Goal: Complete application form

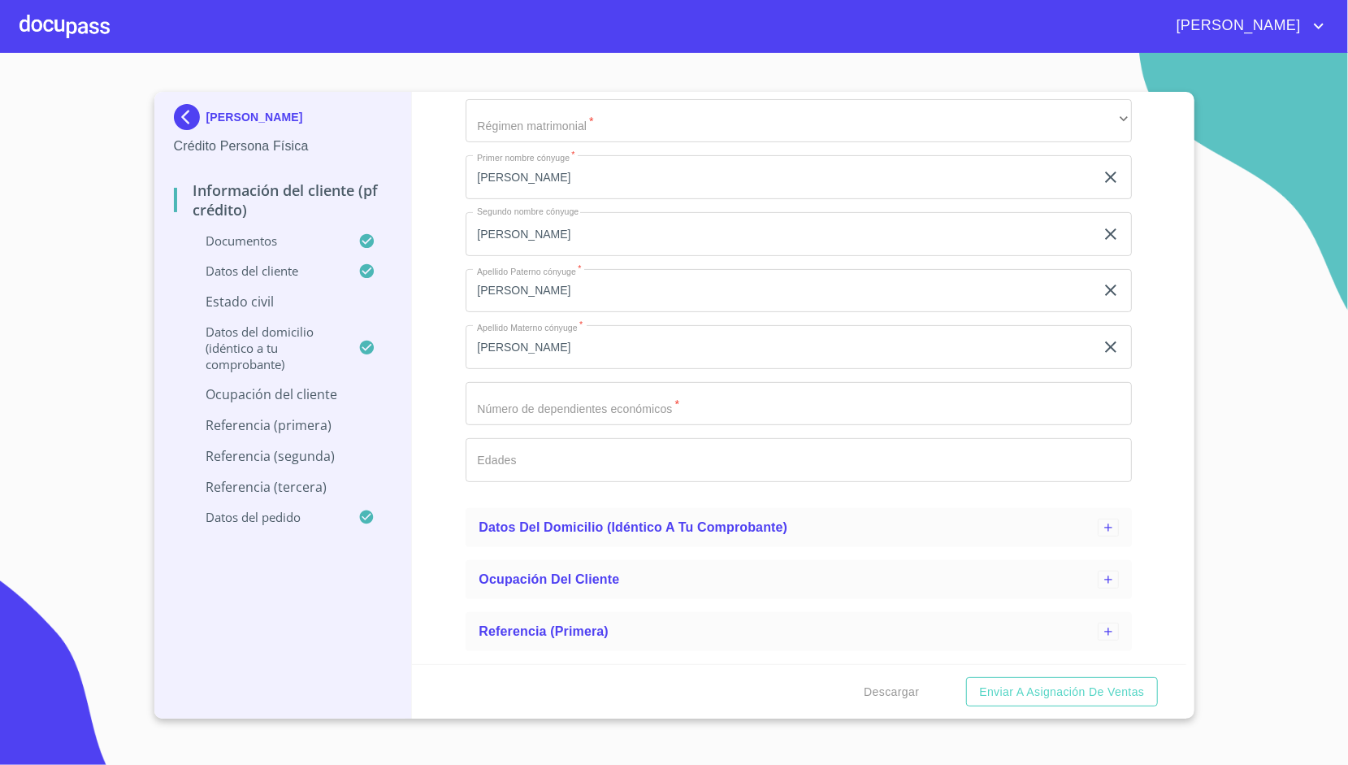
scroll to position [224, 0]
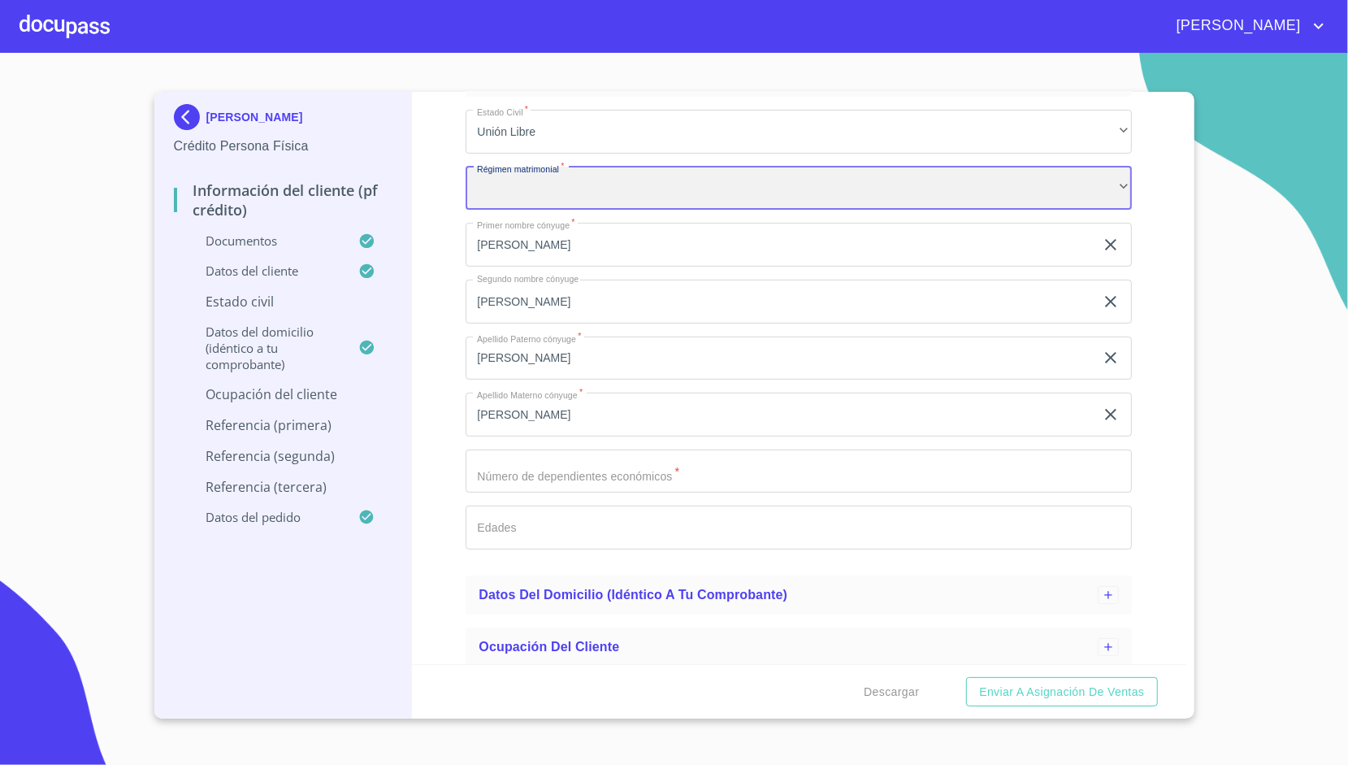
click at [559, 188] on div "​" at bounding box center [799, 189] width 666 height 44
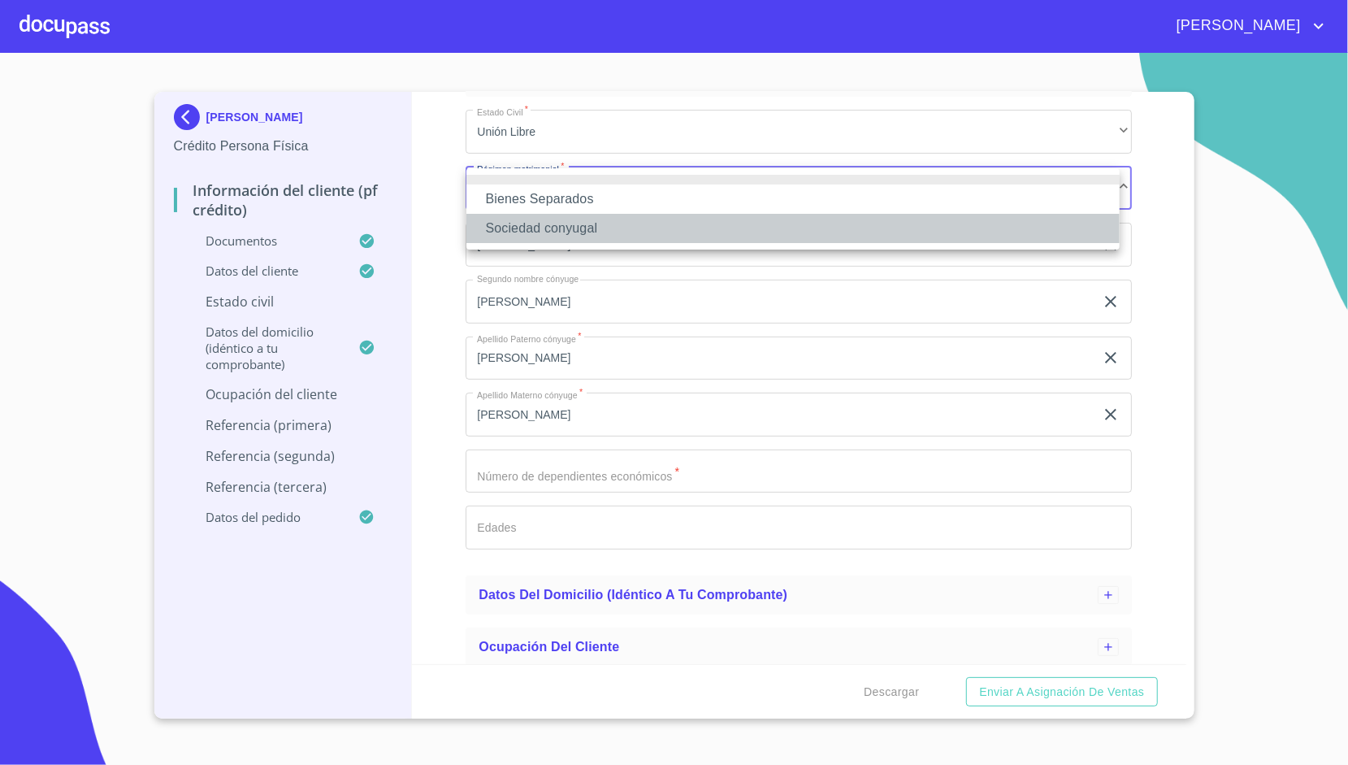
click at [580, 223] on li "Sociedad conyugal" at bounding box center [793, 228] width 653 height 29
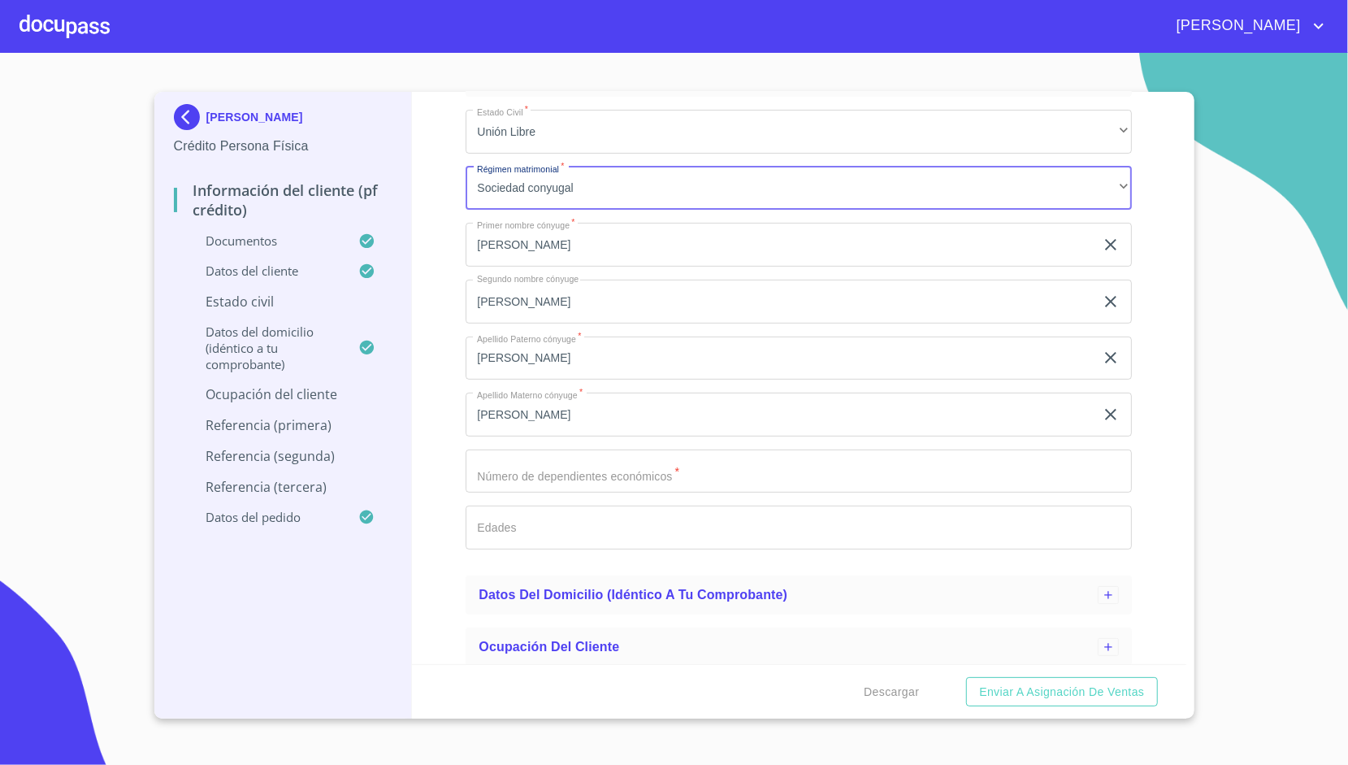
click at [584, 448] on div "Estado Civil   * Unión Libre ​ Régimen matrimonial   * Sociedad conyugal ​ Prim…" at bounding box center [799, 330] width 666 height 466
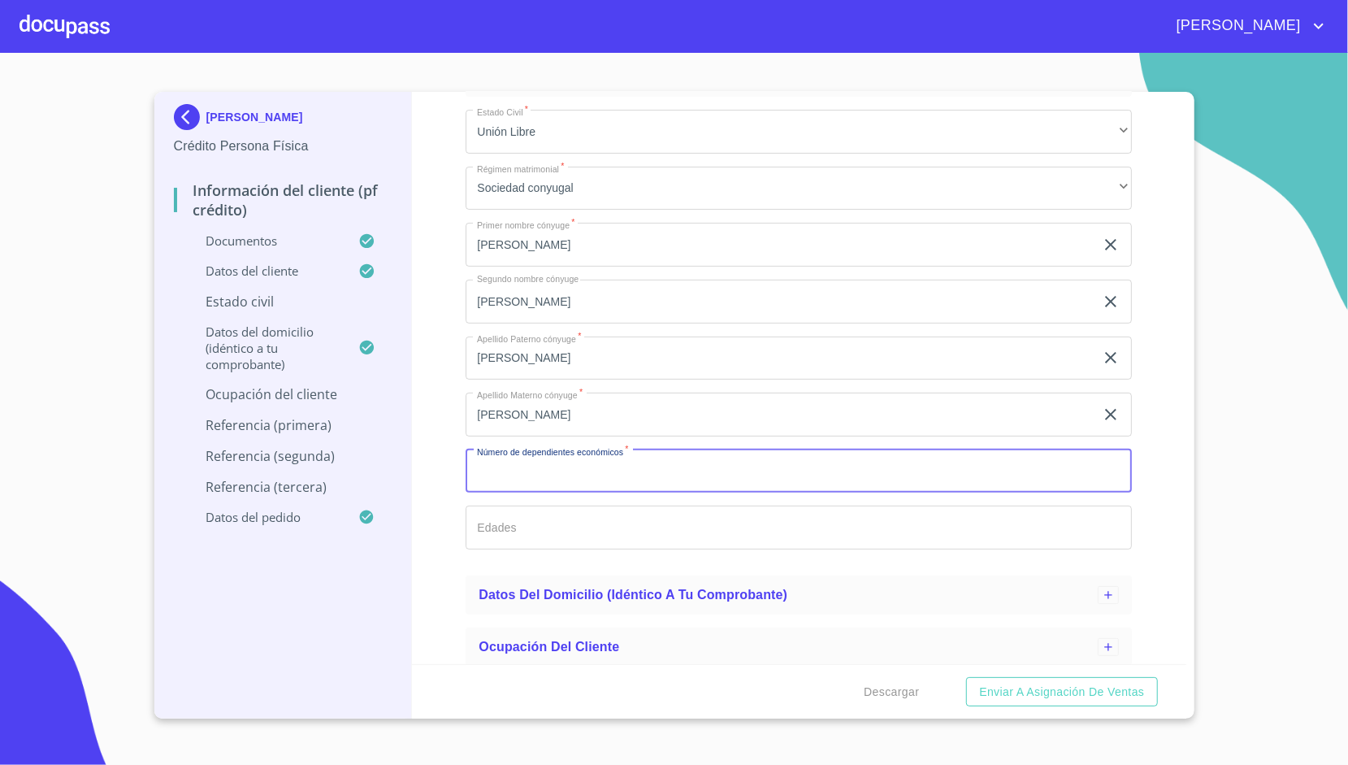
click at [587, 453] on input "Estado Civil   *" at bounding box center [799, 471] width 666 height 44
type input "0"
click at [426, 354] on div "Información del cliente (PF crédito) Documentos Datos del cliente Estado Civil …" at bounding box center [799, 378] width 775 height 572
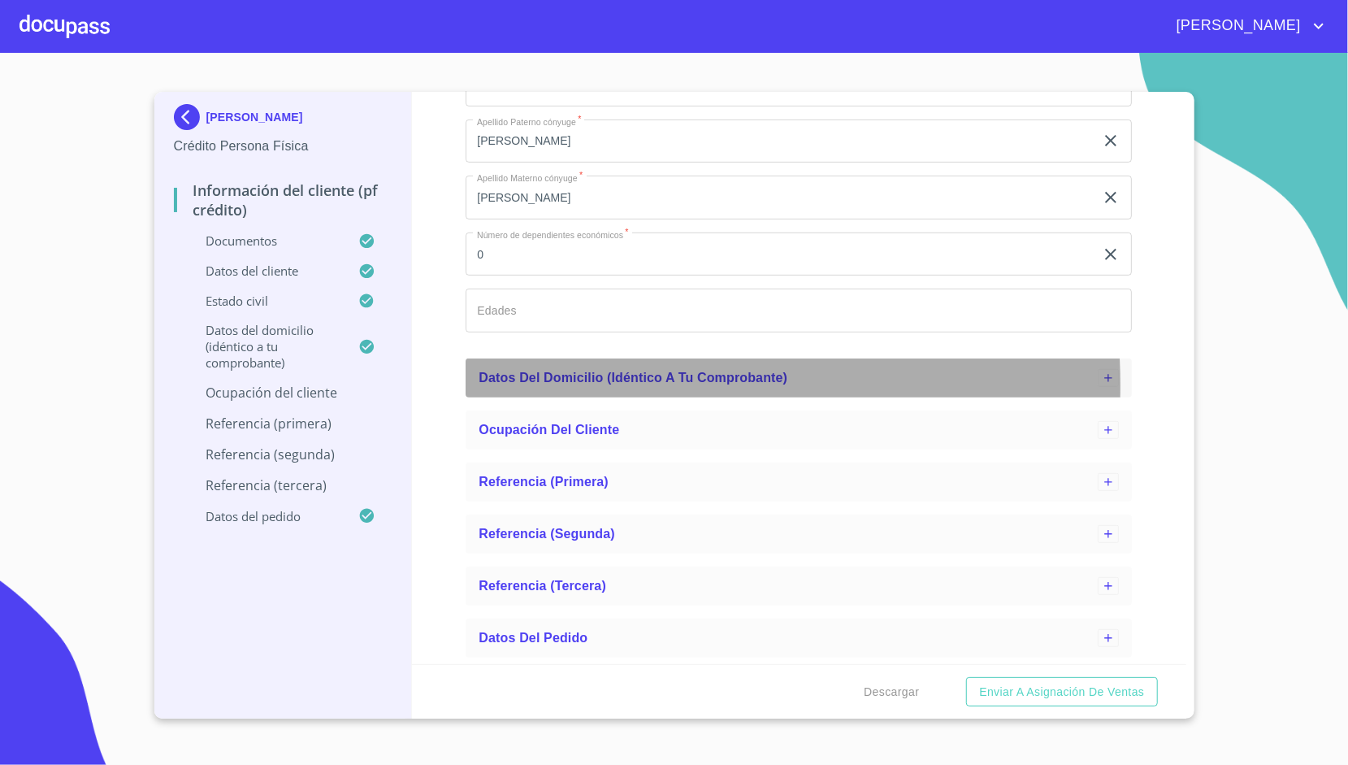
click at [562, 385] on div "Datos del domicilio (idéntico a tu comprobante)" at bounding box center [788, 378] width 619 height 20
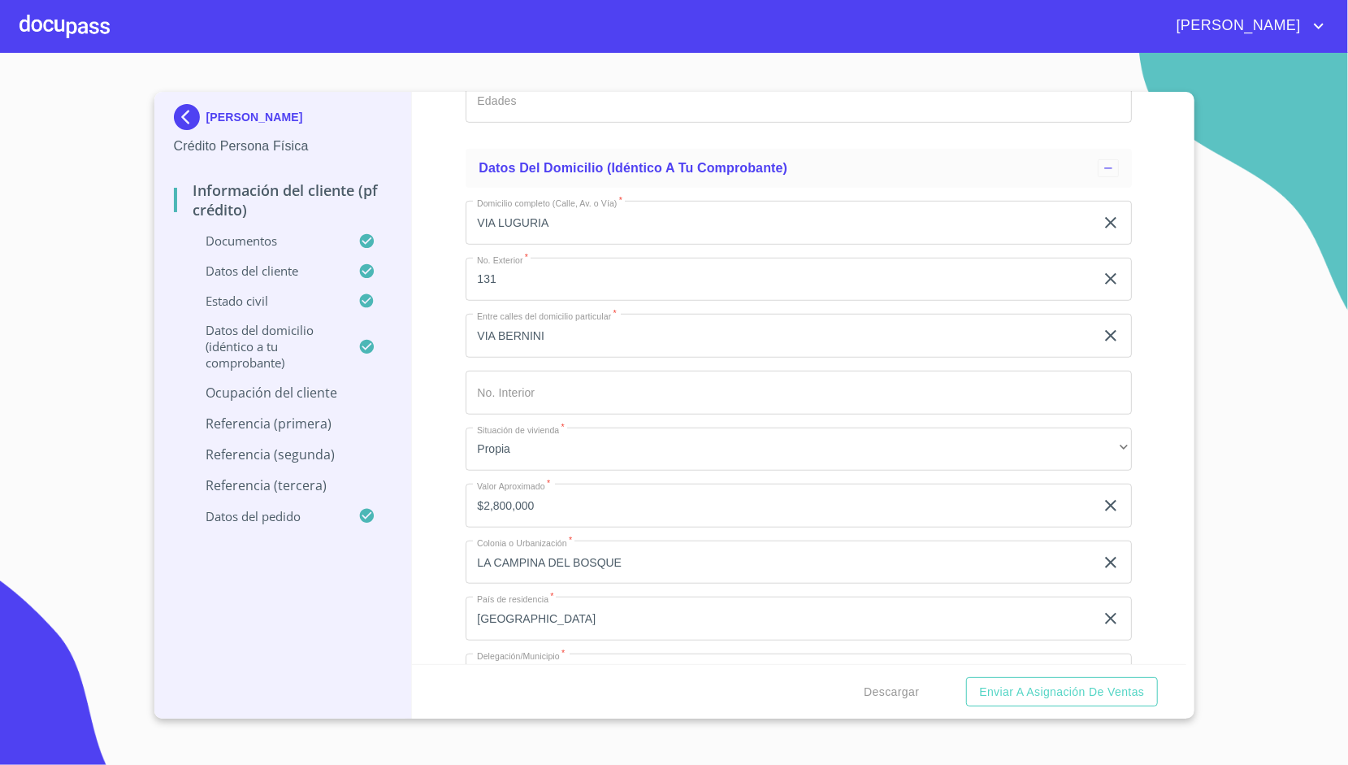
scroll to position [643, 0]
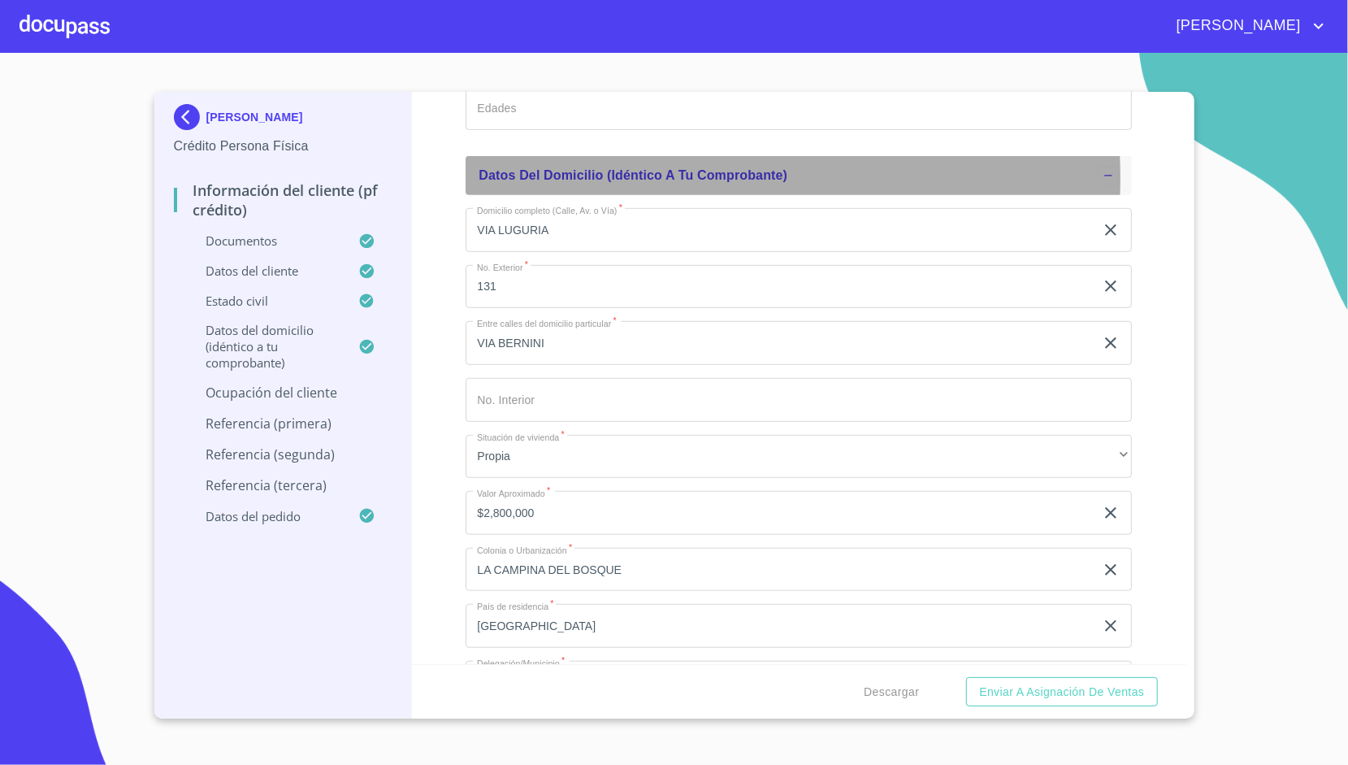
click at [627, 177] on span "Datos del domicilio (idéntico a tu comprobante)" at bounding box center [633, 175] width 309 height 14
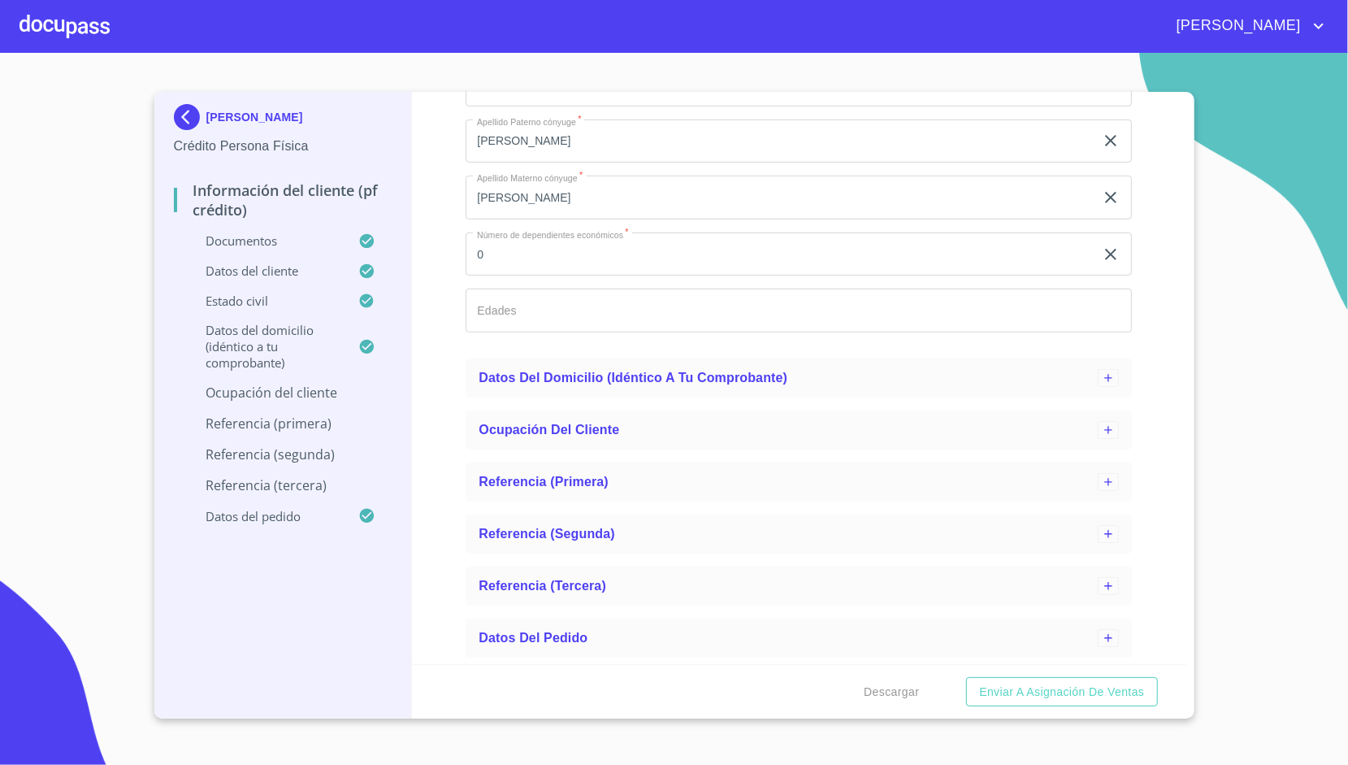
scroll to position [440, 0]
click at [338, 388] on p "Ocupación del Cliente" at bounding box center [283, 393] width 219 height 18
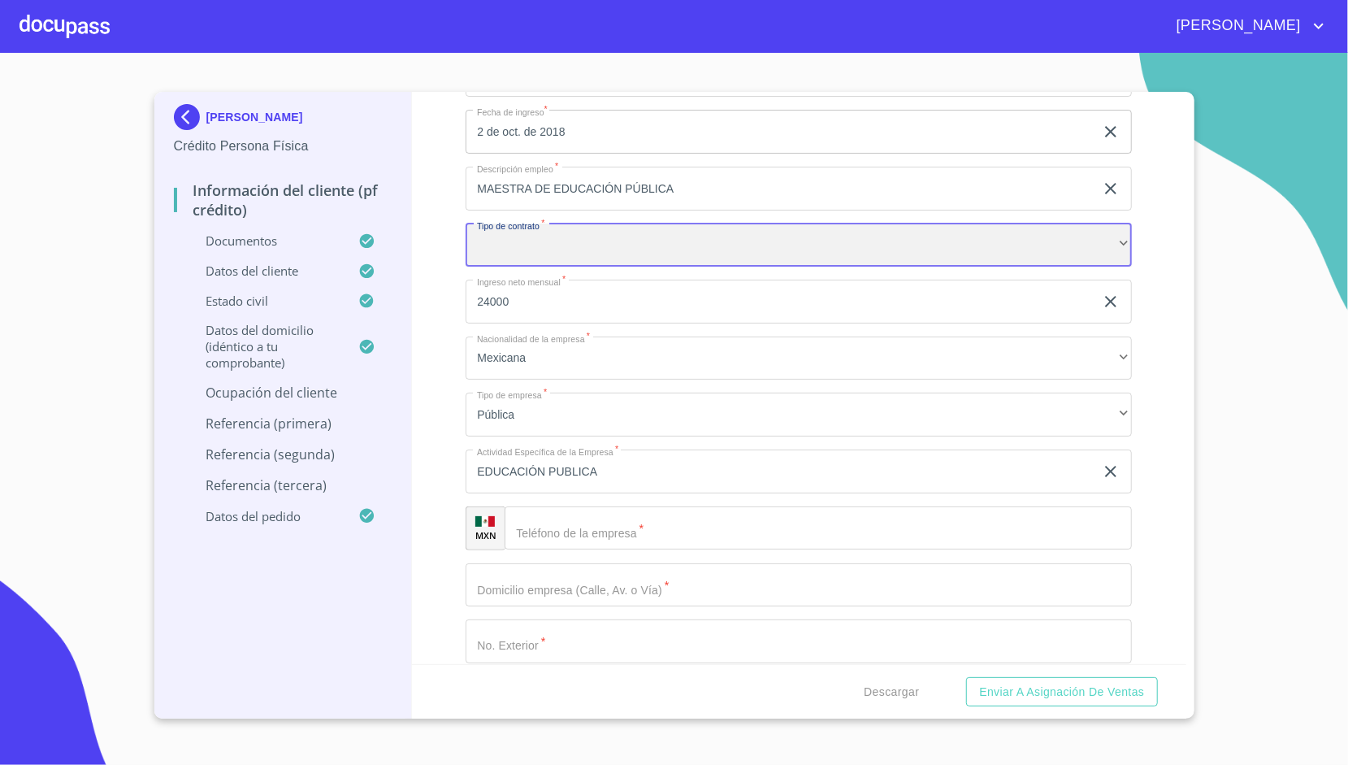
click at [471, 255] on div "​" at bounding box center [799, 246] width 666 height 44
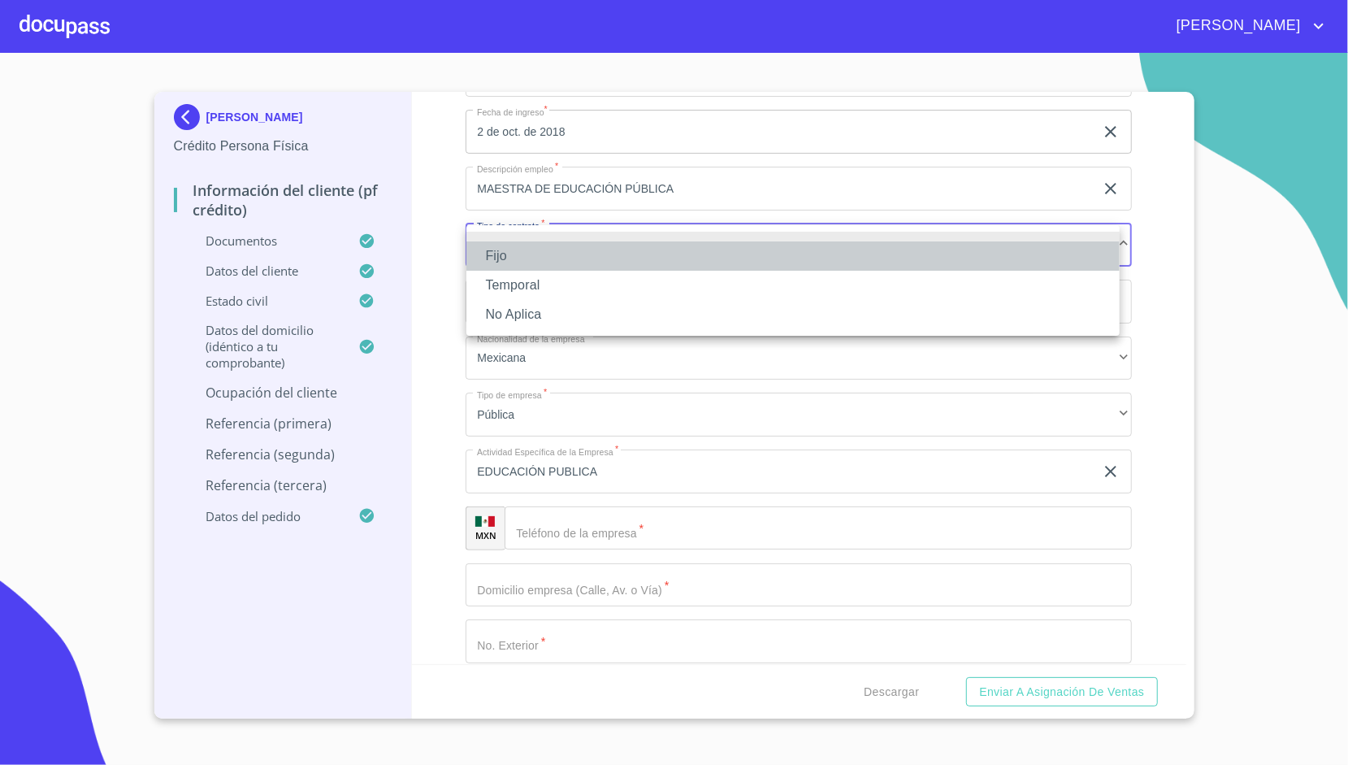
click at [547, 254] on li "Fijo" at bounding box center [793, 255] width 653 height 29
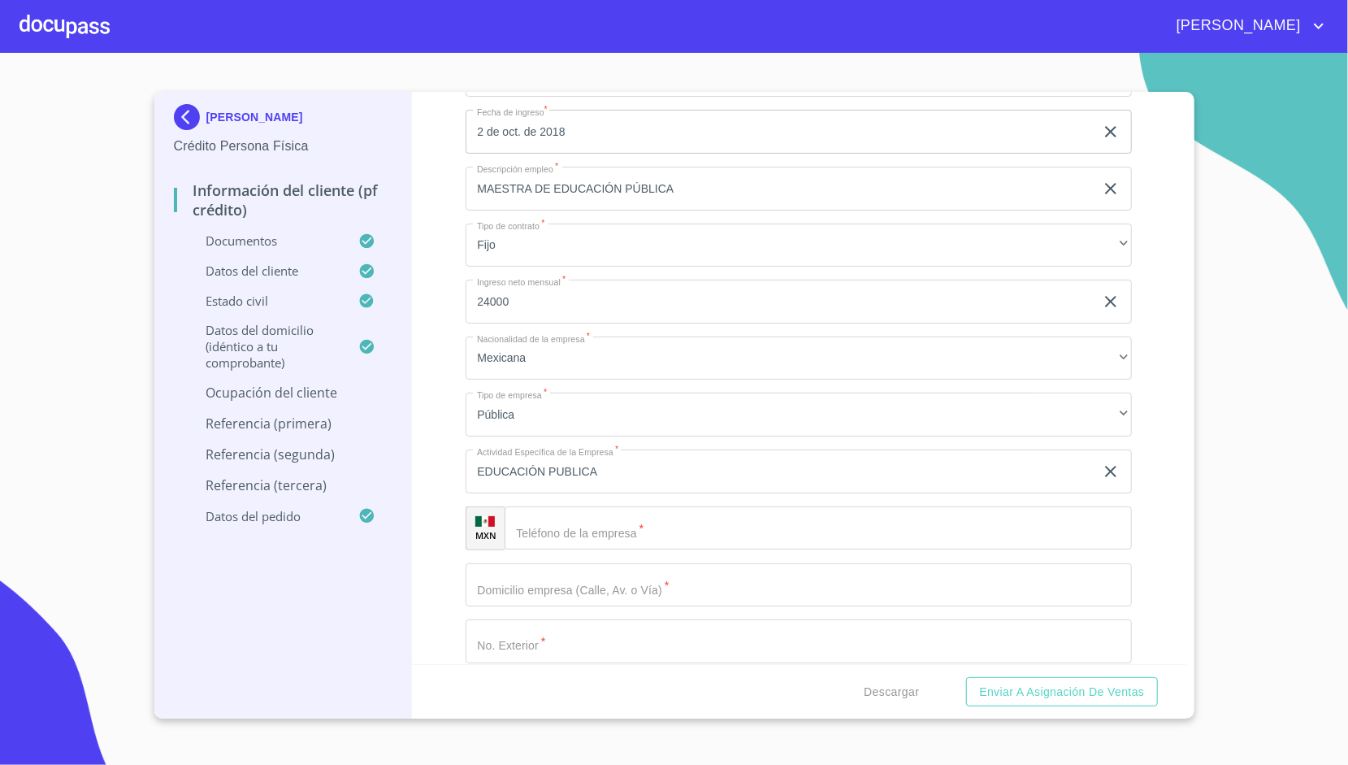
click at [436, 288] on div "Información del cliente (PF crédito) Documentos Datos del cliente Estado Civil …" at bounding box center [799, 378] width 775 height 572
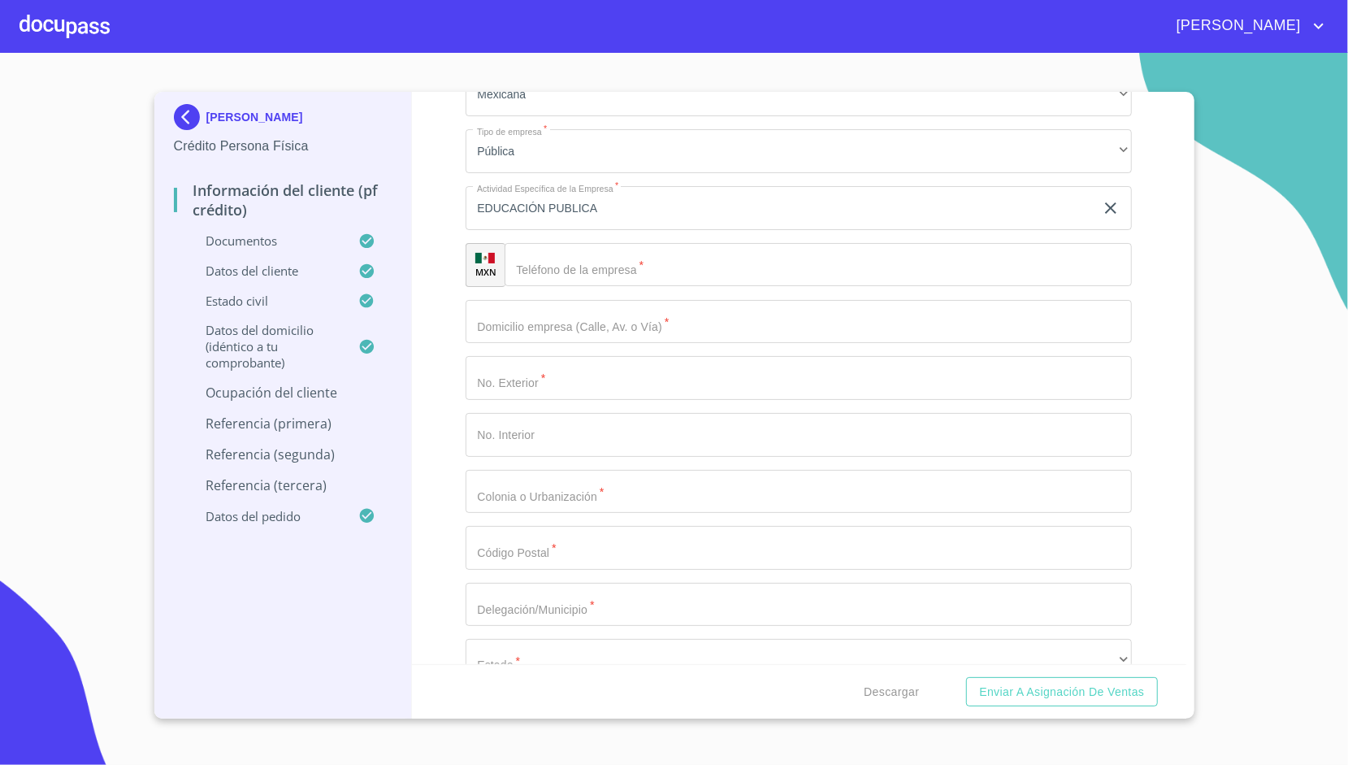
scroll to position [705, 0]
click at [75, 24] on div at bounding box center [65, 26] width 90 height 52
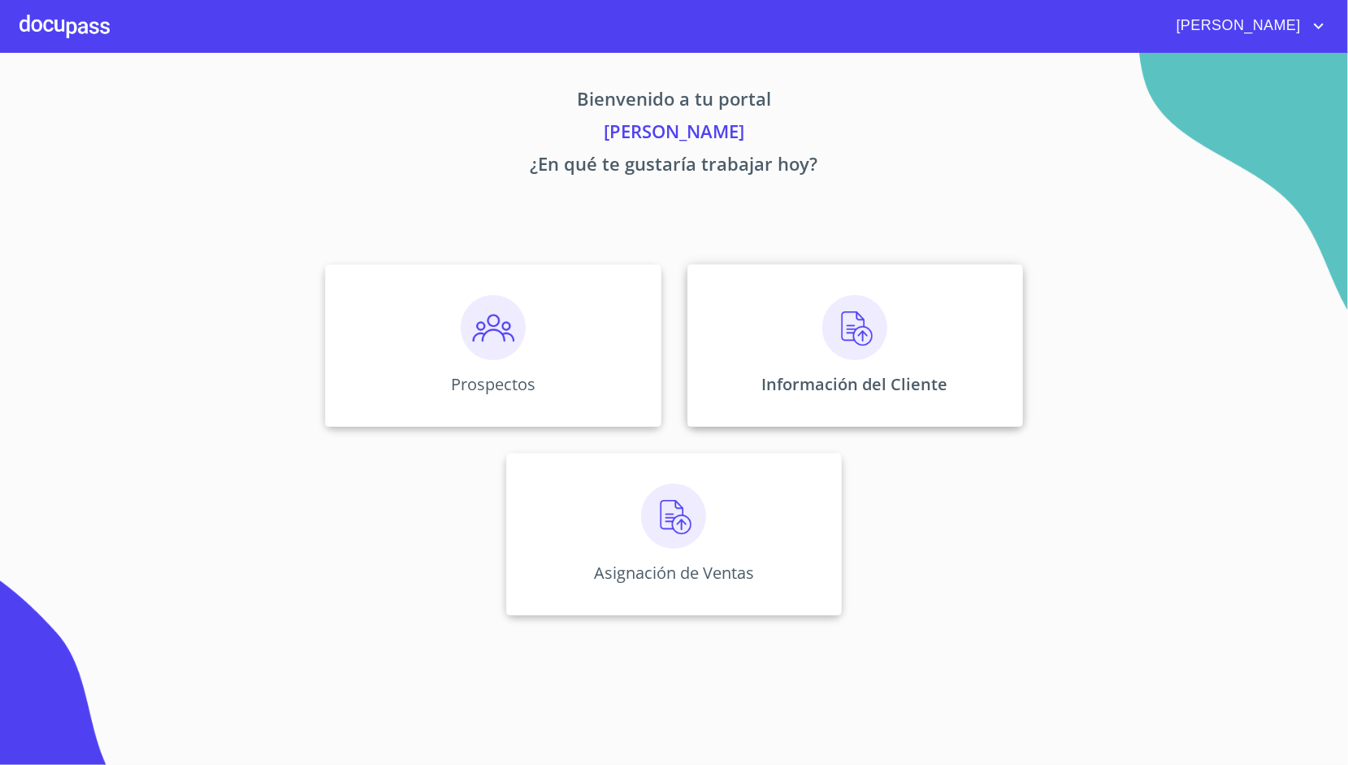
click at [696, 289] on div "Información del Cliente" at bounding box center [856, 345] width 336 height 163
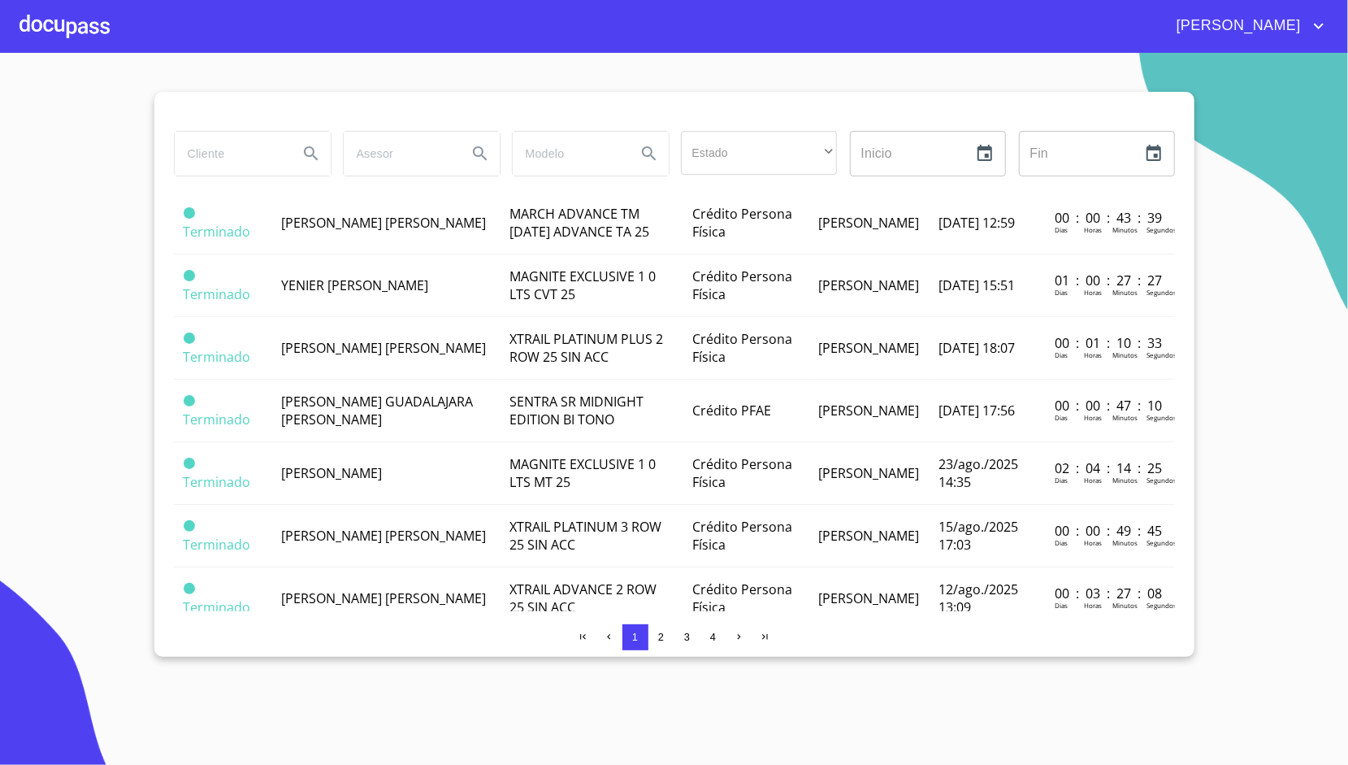
scroll to position [823, 0]
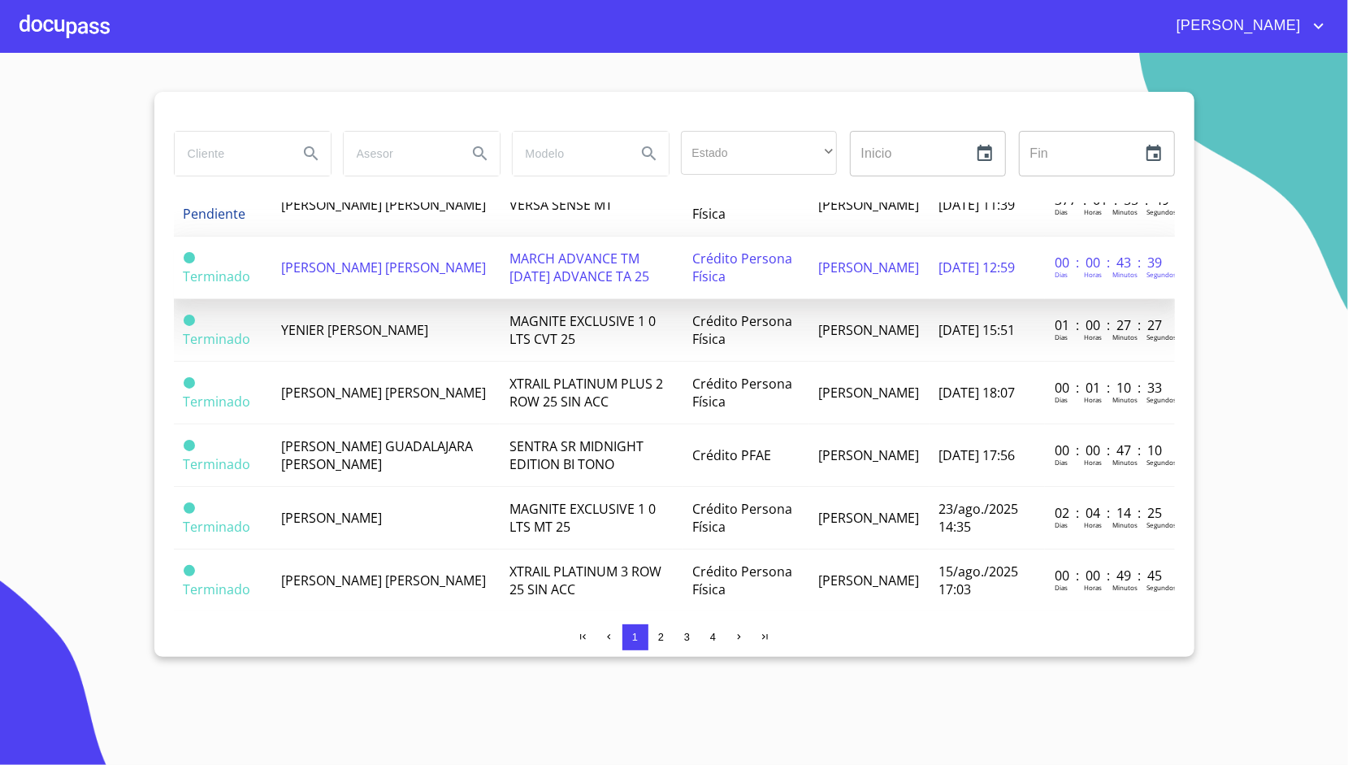
click at [432, 280] on td "[PERSON_NAME] [PERSON_NAME]" at bounding box center [385, 268] width 228 height 63
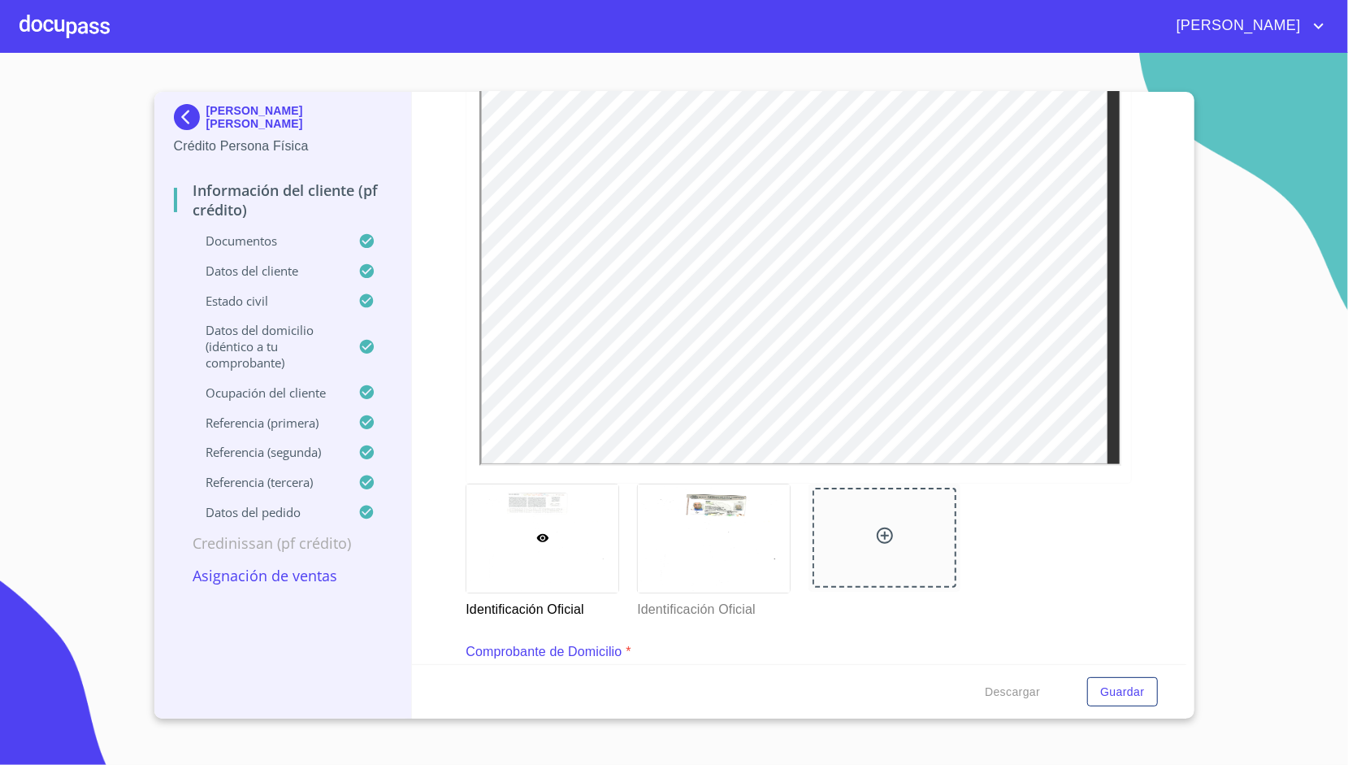
scroll to position [354, 0]
click at [731, 554] on div at bounding box center [714, 538] width 152 height 108
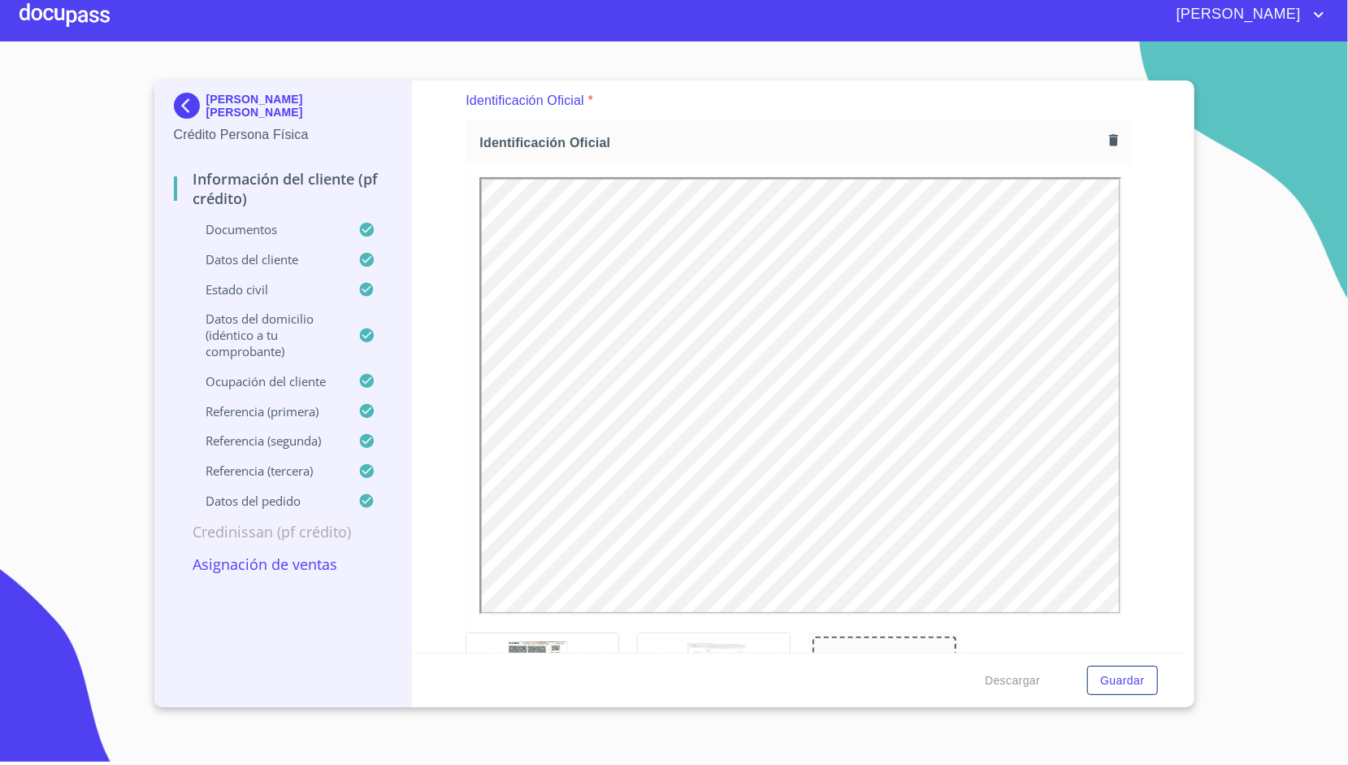
scroll to position [0, 0]
